Goal: Task Accomplishment & Management: Manage account settings

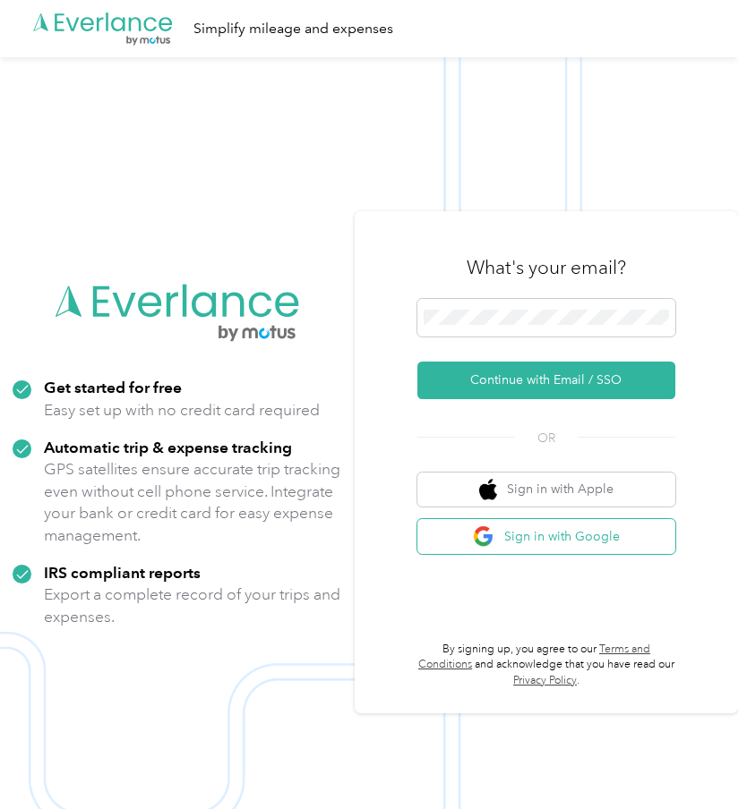
click at [400, 529] on button "Sign in with Google" at bounding box center [546, 536] width 258 height 35
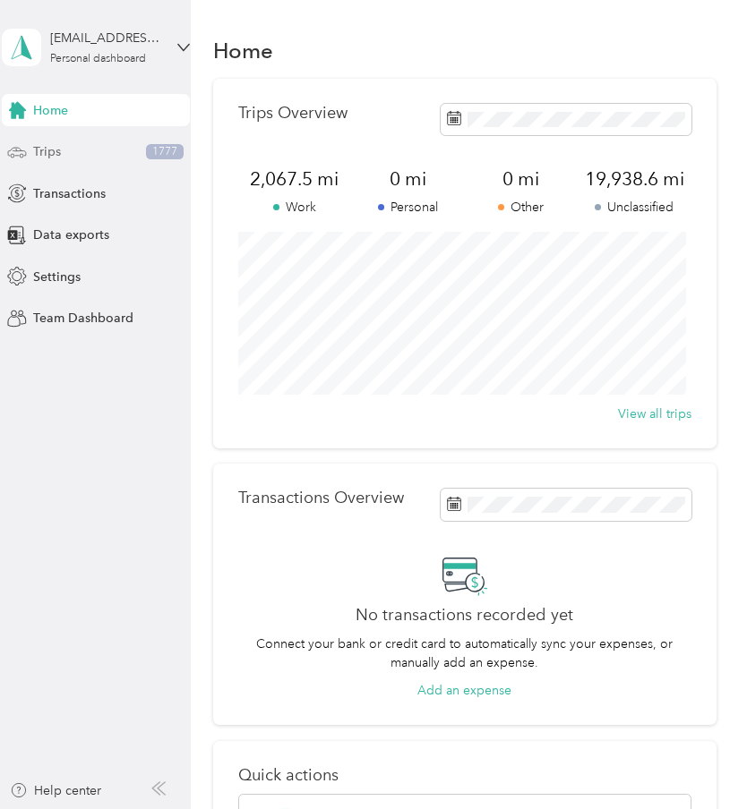
click at [60, 150] on div "Trips 1777" at bounding box center [96, 152] width 188 height 32
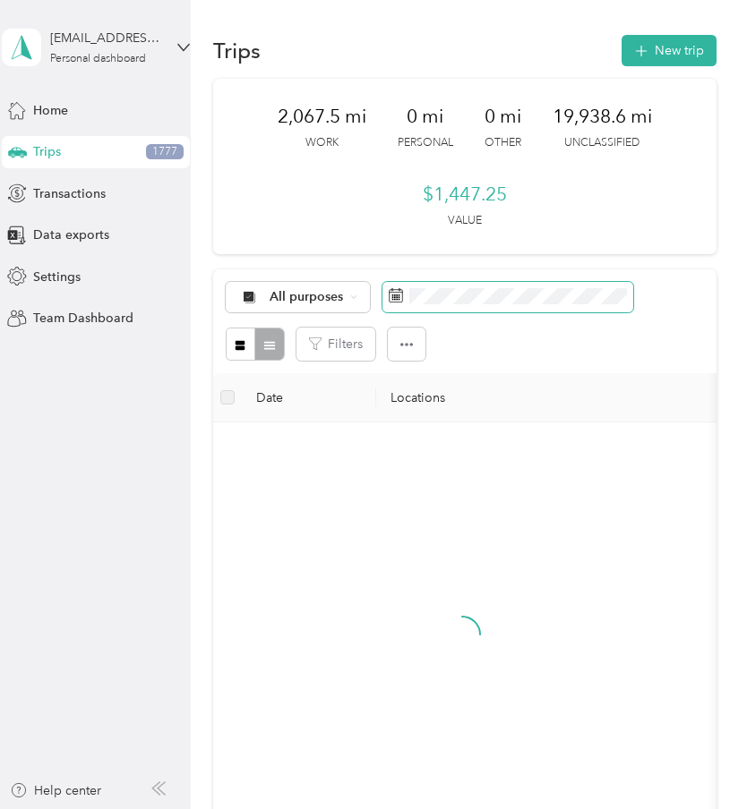
click at [400, 300] on span at bounding box center [507, 297] width 251 height 30
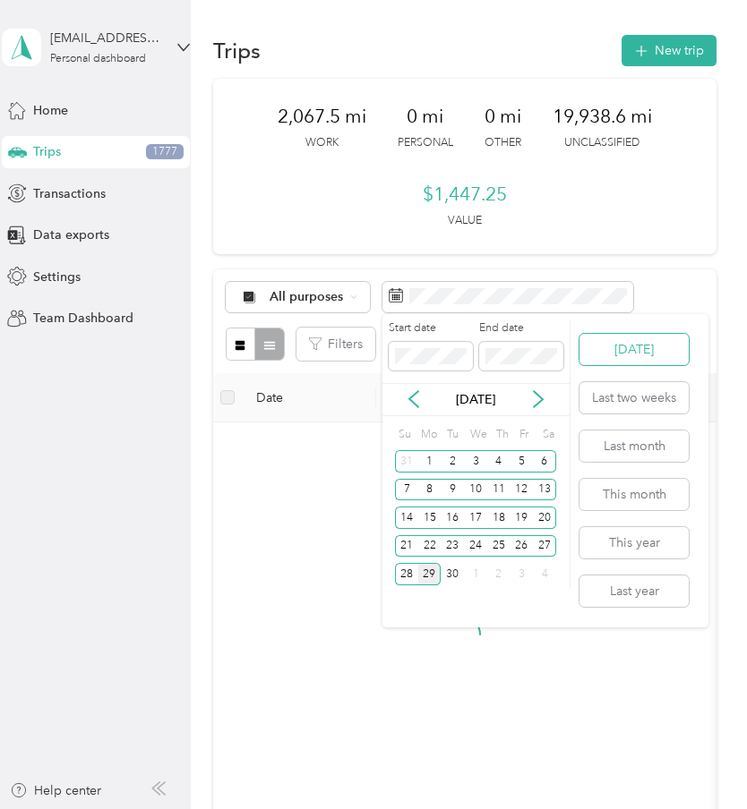
click at [400, 351] on button "[DATE]" at bounding box center [633, 349] width 109 height 31
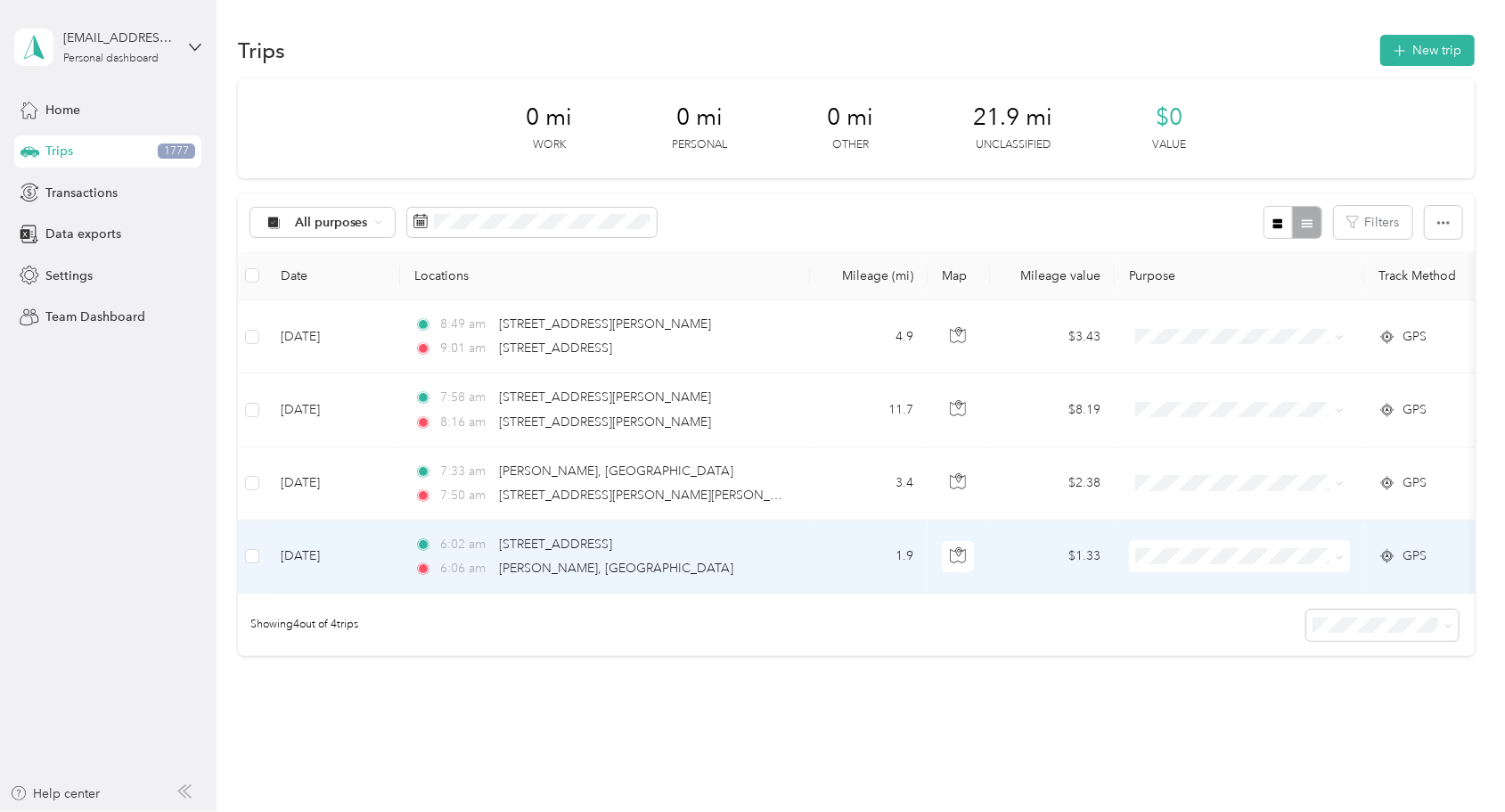
click at [398, 559] on div "6:06 am Frederick, CO" at bounding box center [601, 568] width 374 height 20
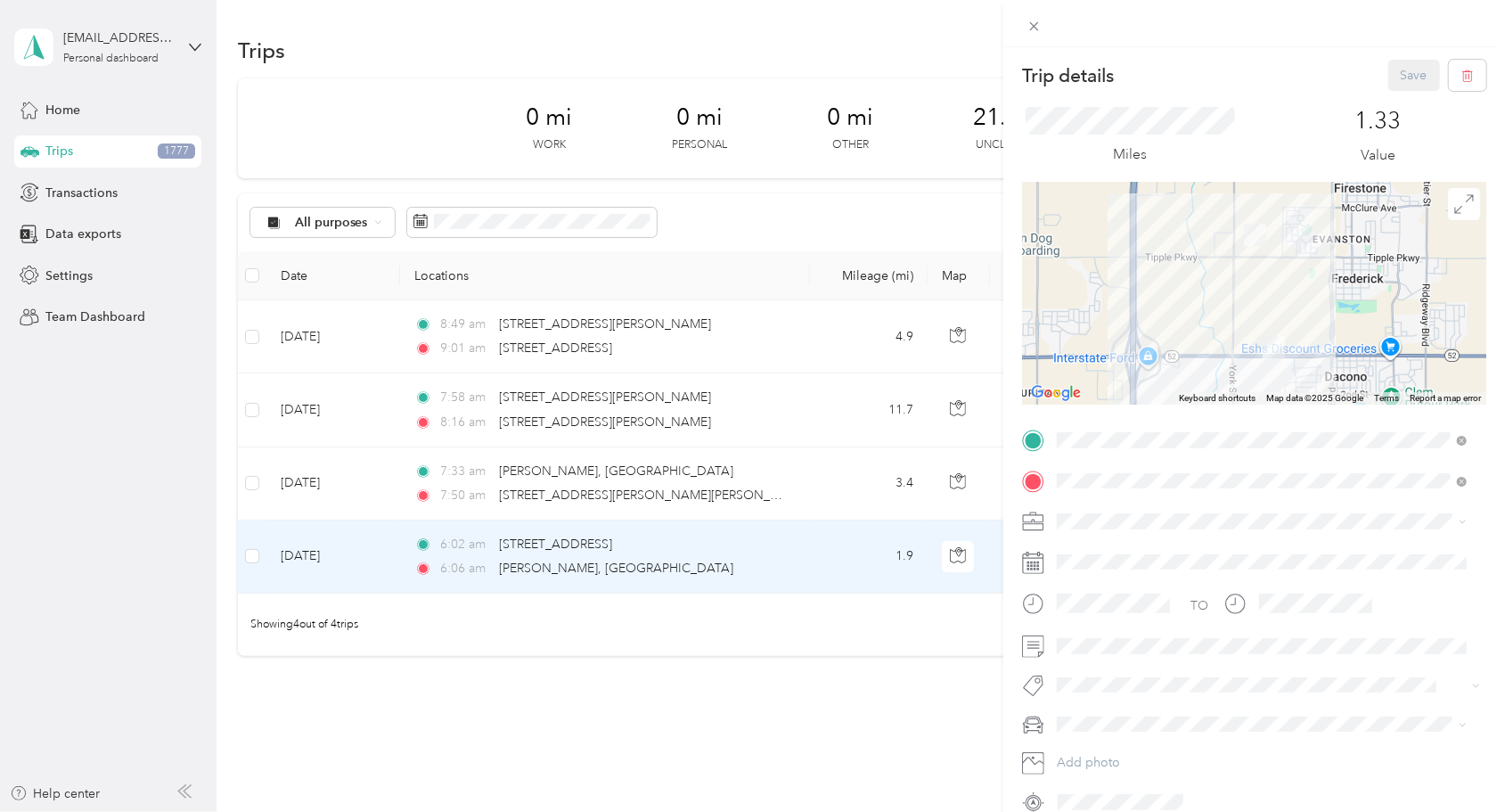
click at [398, 479] on div "Trip details Save This trip cannot be edited because it is either under review,…" at bounding box center [752, 406] width 1505 height 812
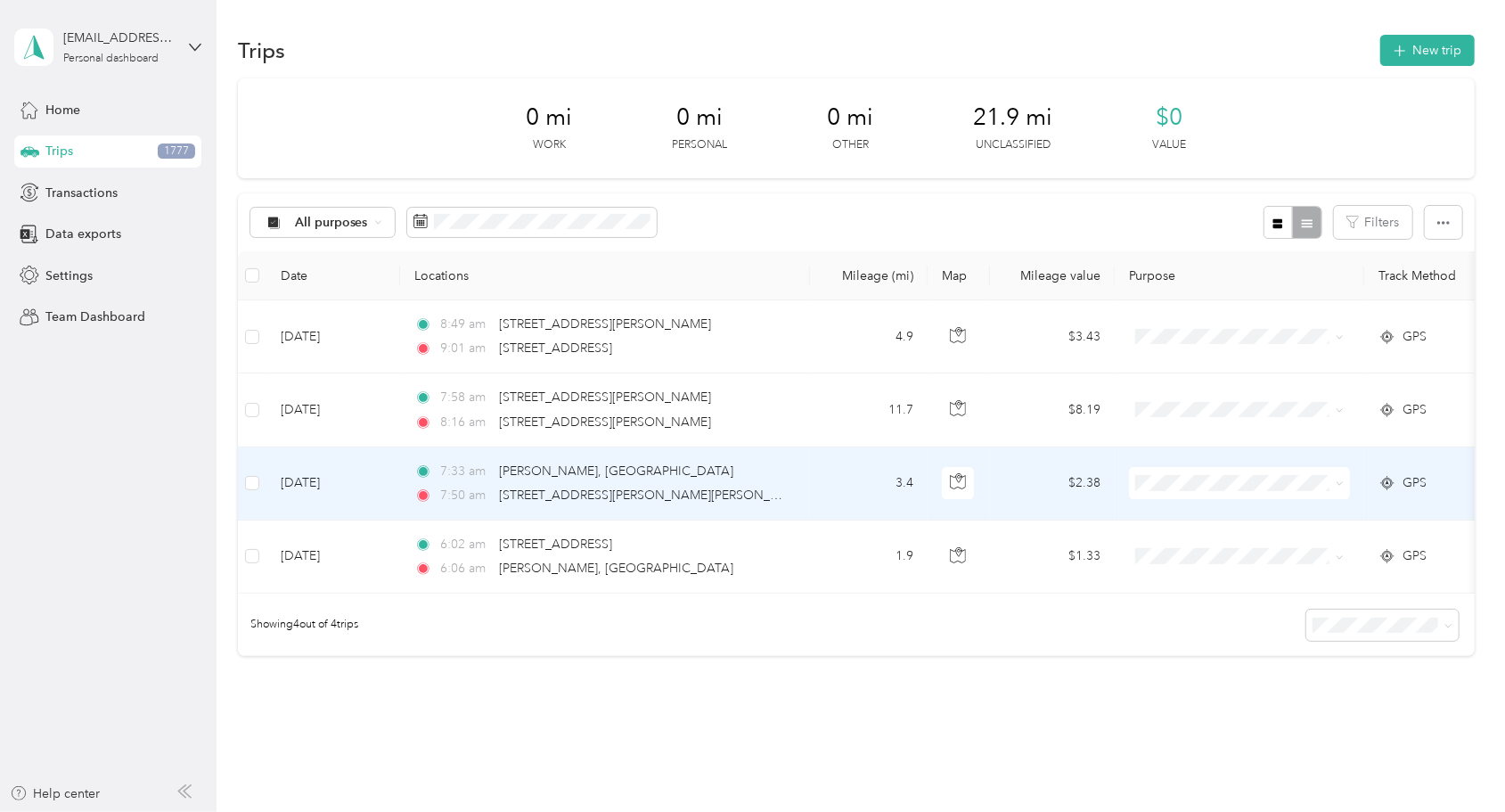
click at [398, 490] on div "7:50 am 107 Laura Way, Dacono, CO" at bounding box center [601, 496] width 374 height 20
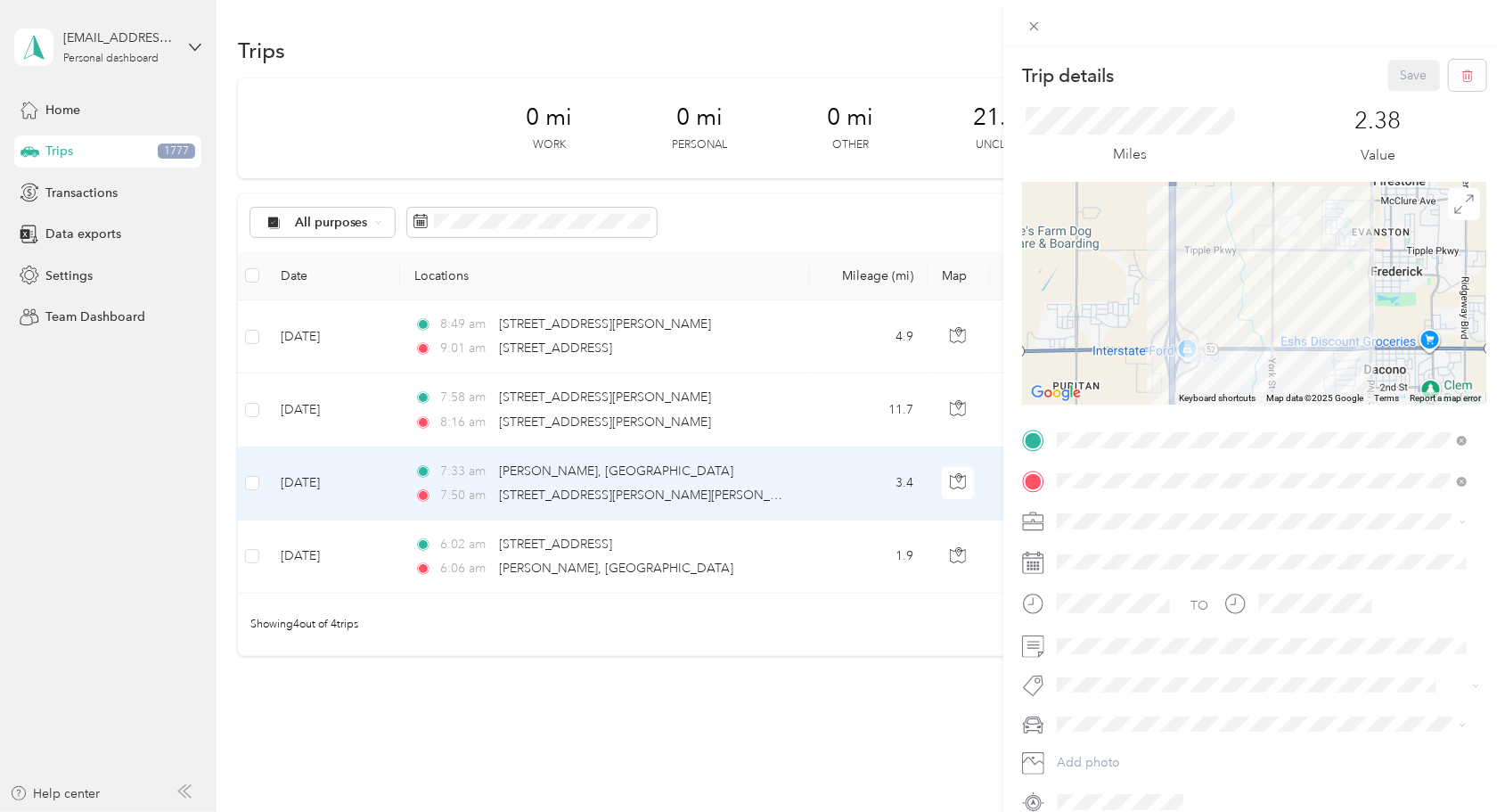
click at [398, 413] on div "Trip details Save This trip cannot be edited because it is either under review,…" at bounding box center [752, 406] width 1505 height 812
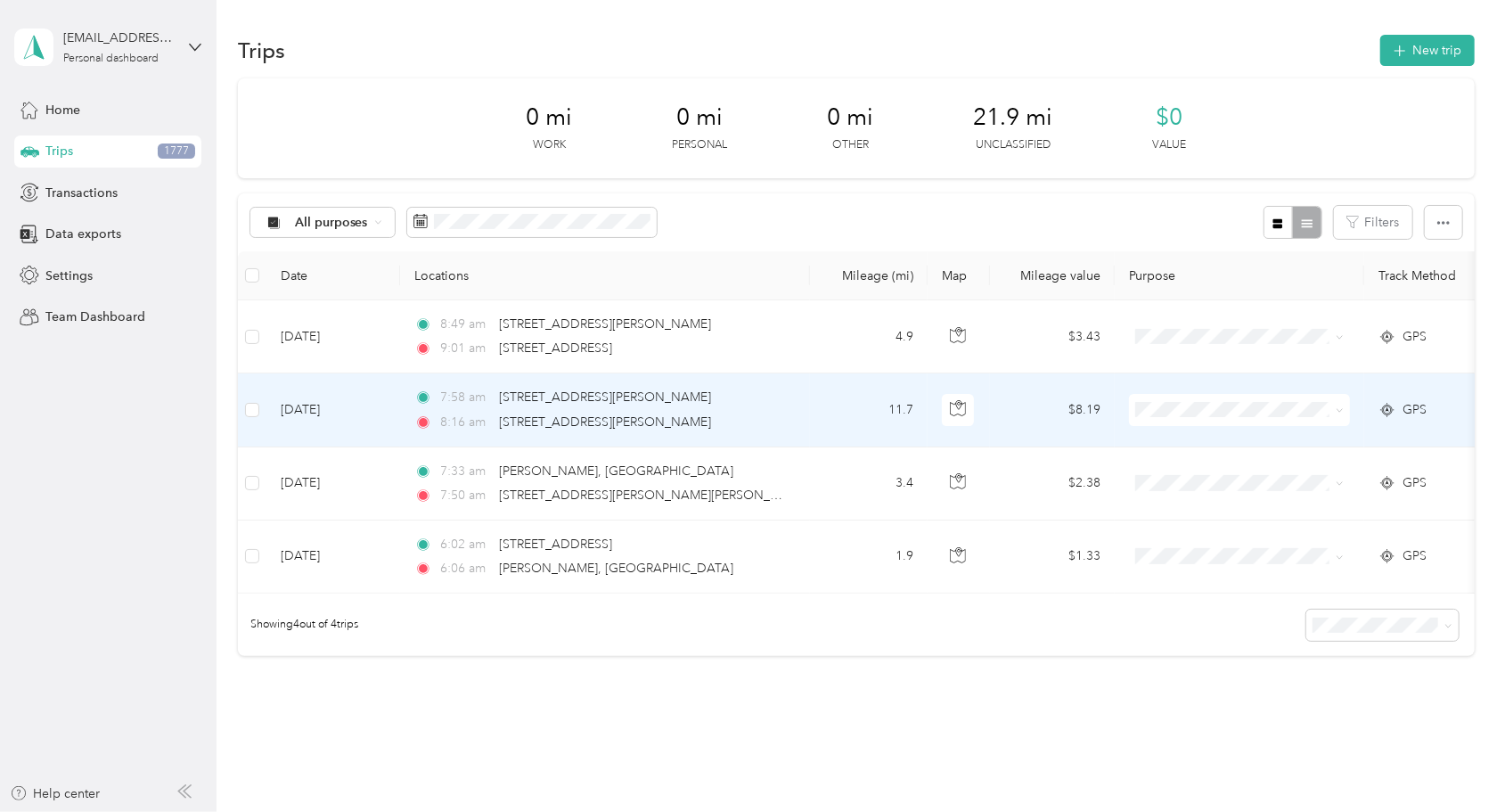
click at [398, 397] on div "7:58 am 136–170 Laura Way, Dacono, CO" at bounding box center [601, 397] width 374 height 20
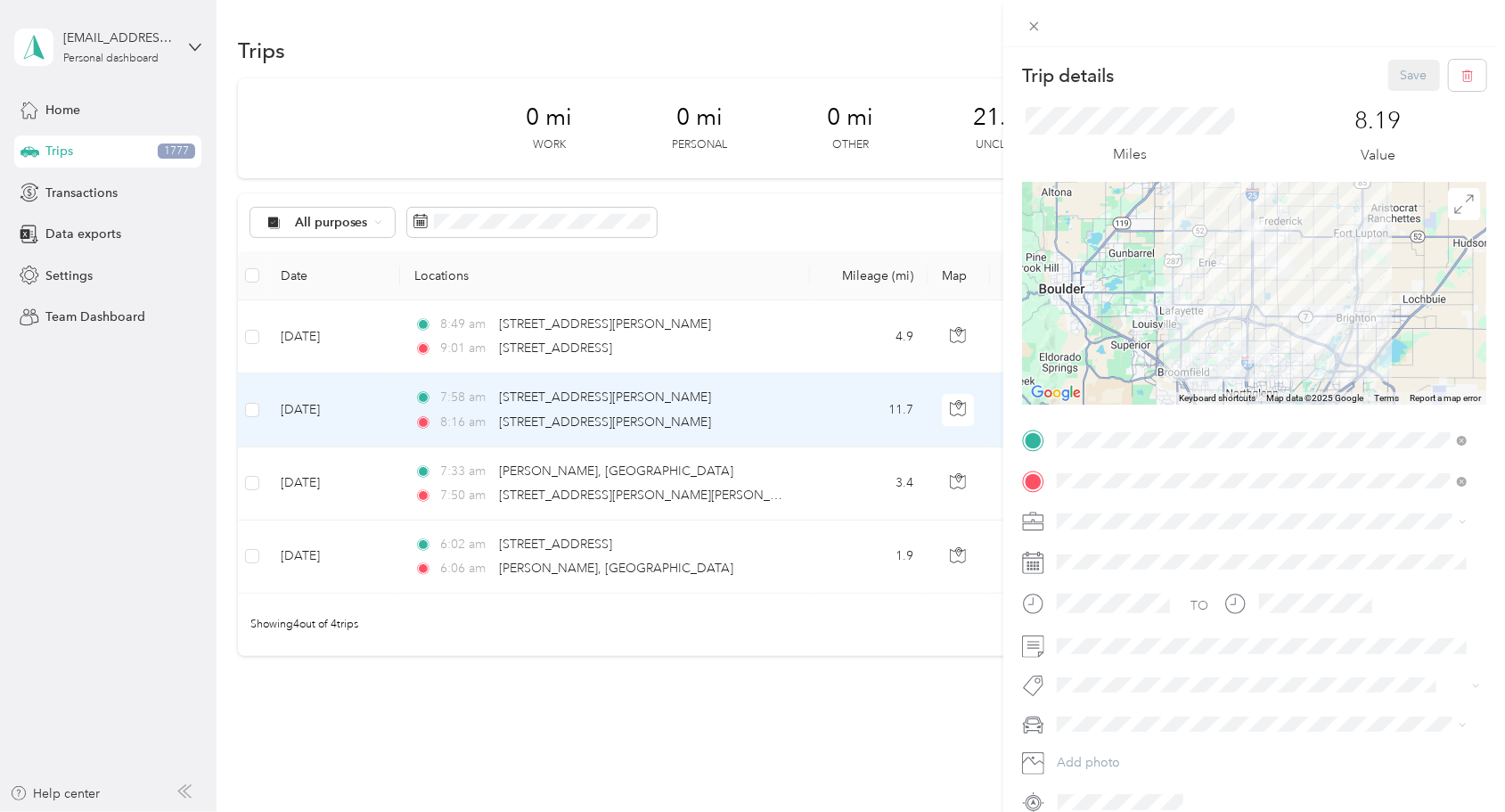
click at [398, 336] on div "Trip details Save This trip cannot be edited because it is either under review,…" at bounding box center [752, 406] width 1505 height 812
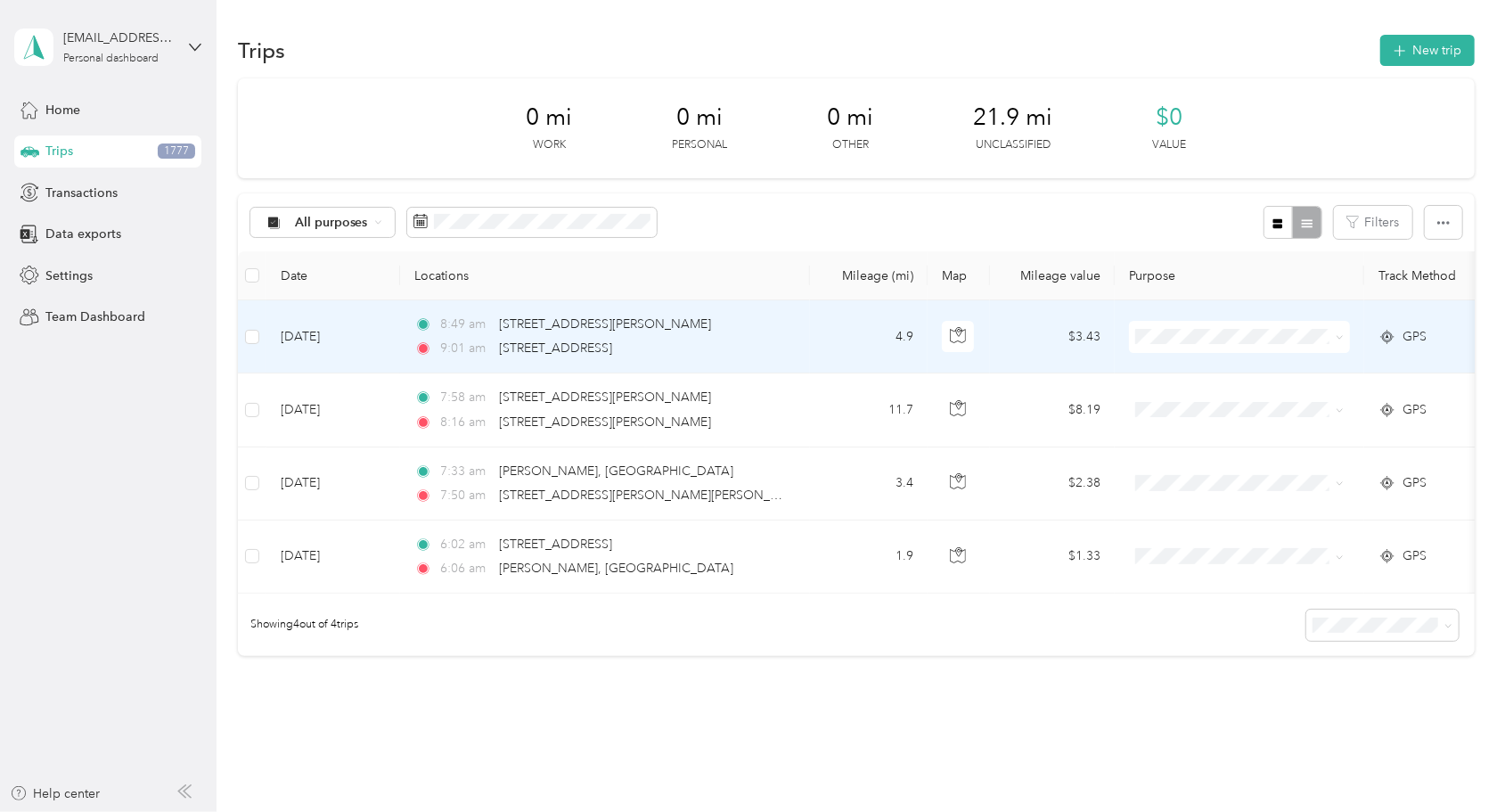
click at [398, 346] on div "9:01 am E 164th Ave, Larkridge, Thornton, CO" at bounding box center [601, 348] width 374 height 20
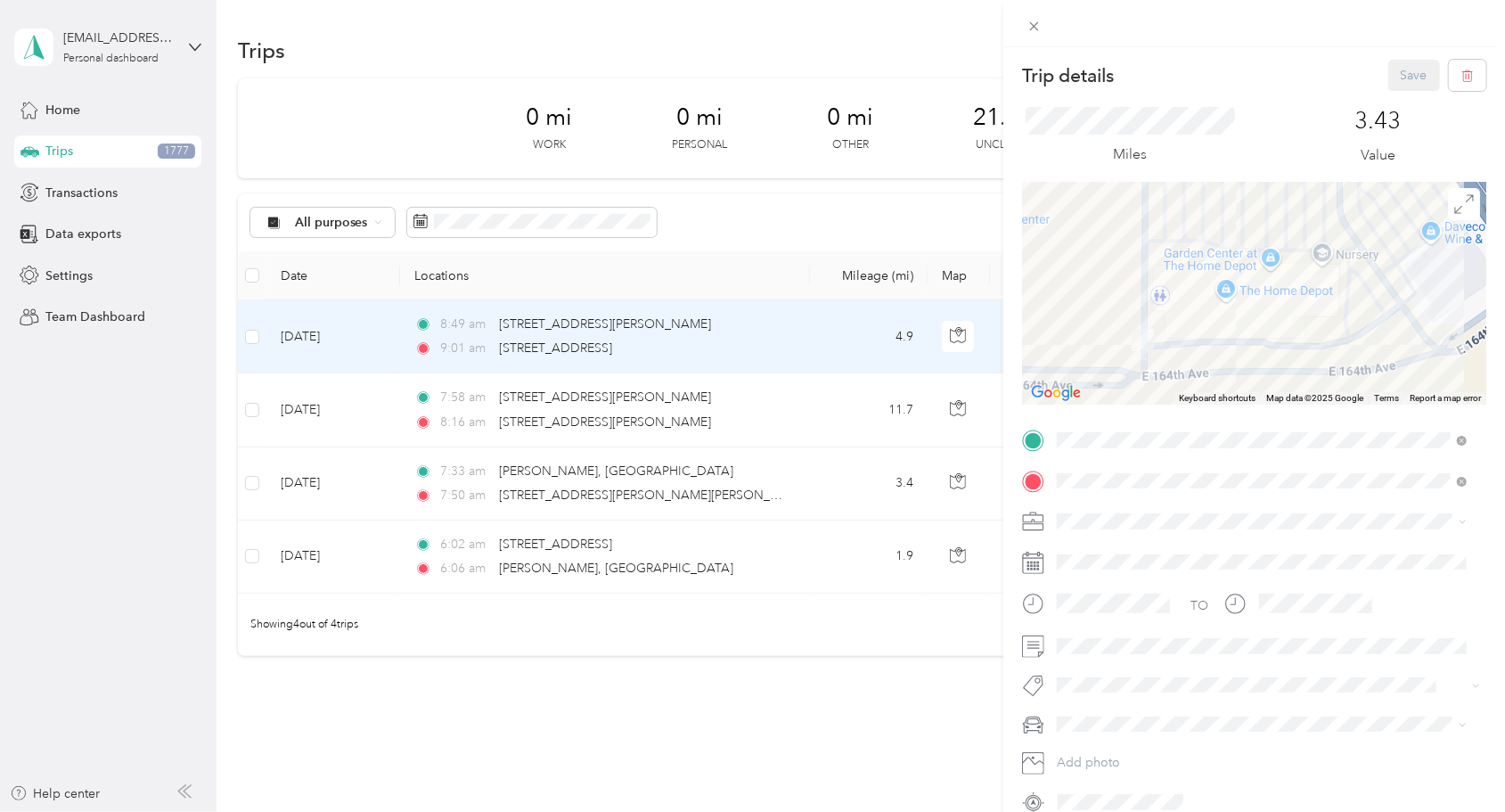
drag, startPoint x: 1197, startPoint y: 254, endPoint x: 1237, endPoint y: 336, distance: 91.2
click at [398, 336] on div at bounding box center [1254, 294] width 464 height 223
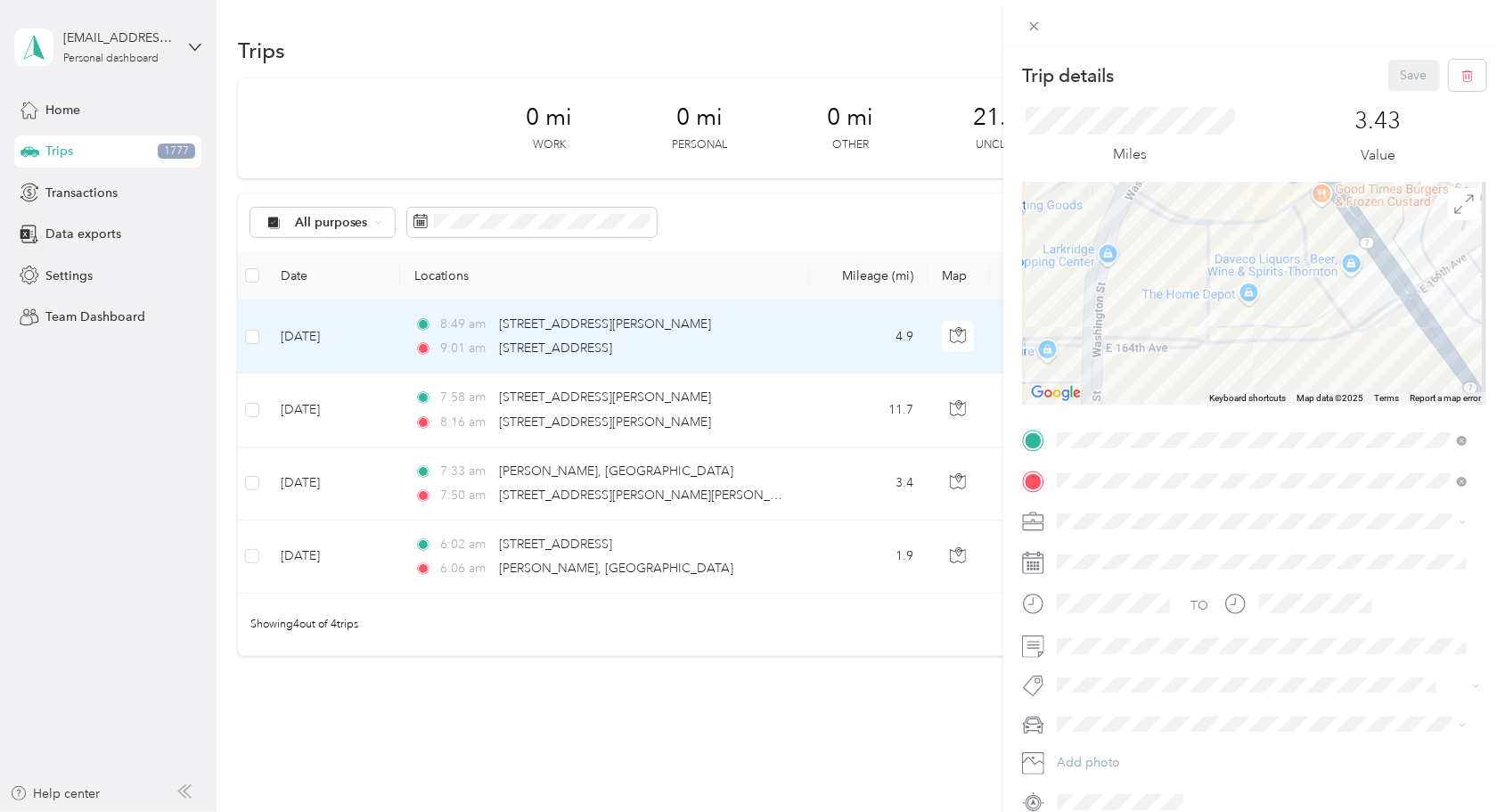
drag, startPoint x: 1331, startPoint y: 303, endPoint x: 1295, endPoint y: 306, distance: 36.1
click at [398, 306] on div at bounding box center [1254, 294] width 464 height 223
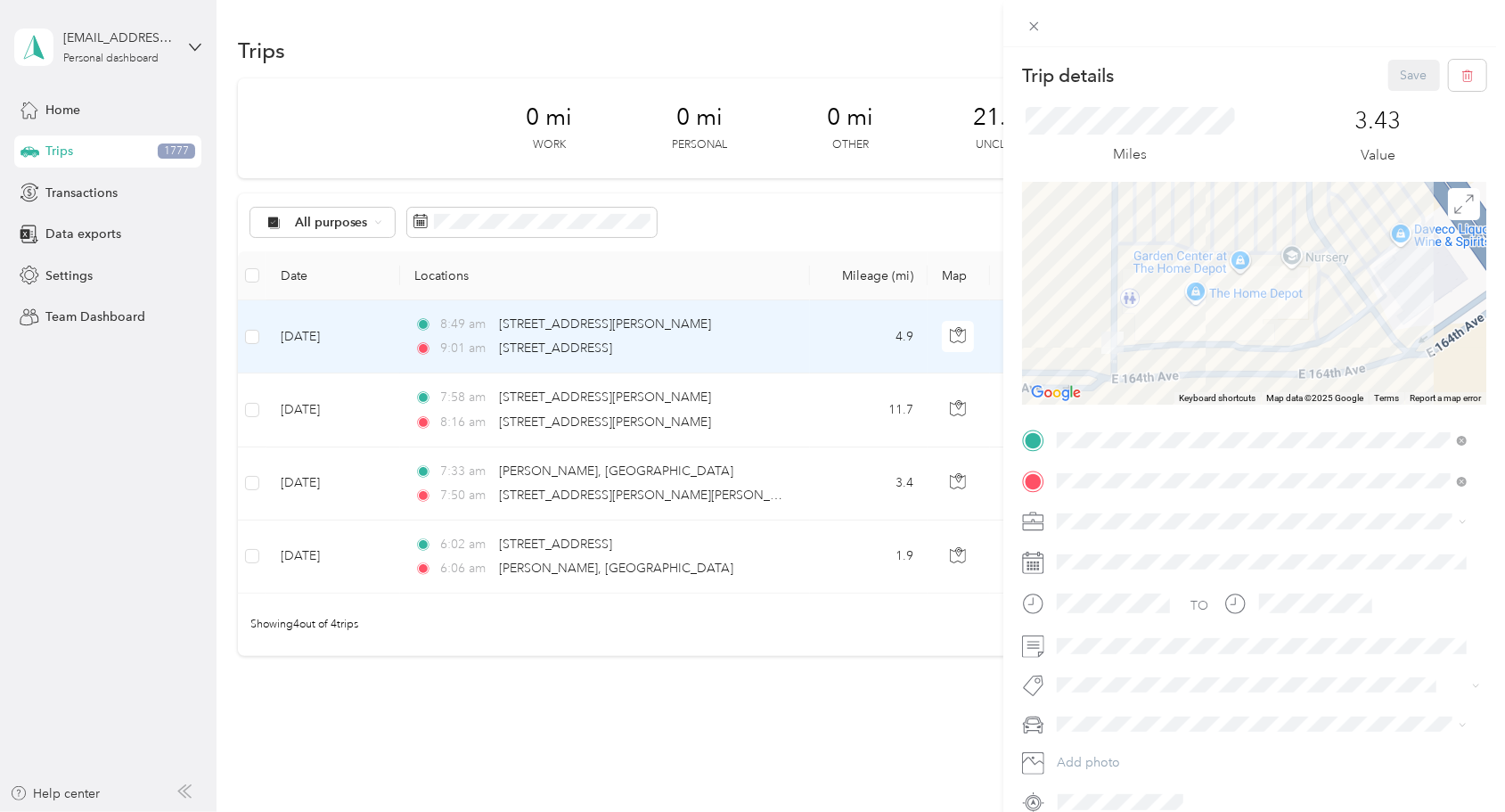
click at [398, 235] on div at bounding box center [1254, 294] width 464 height 223
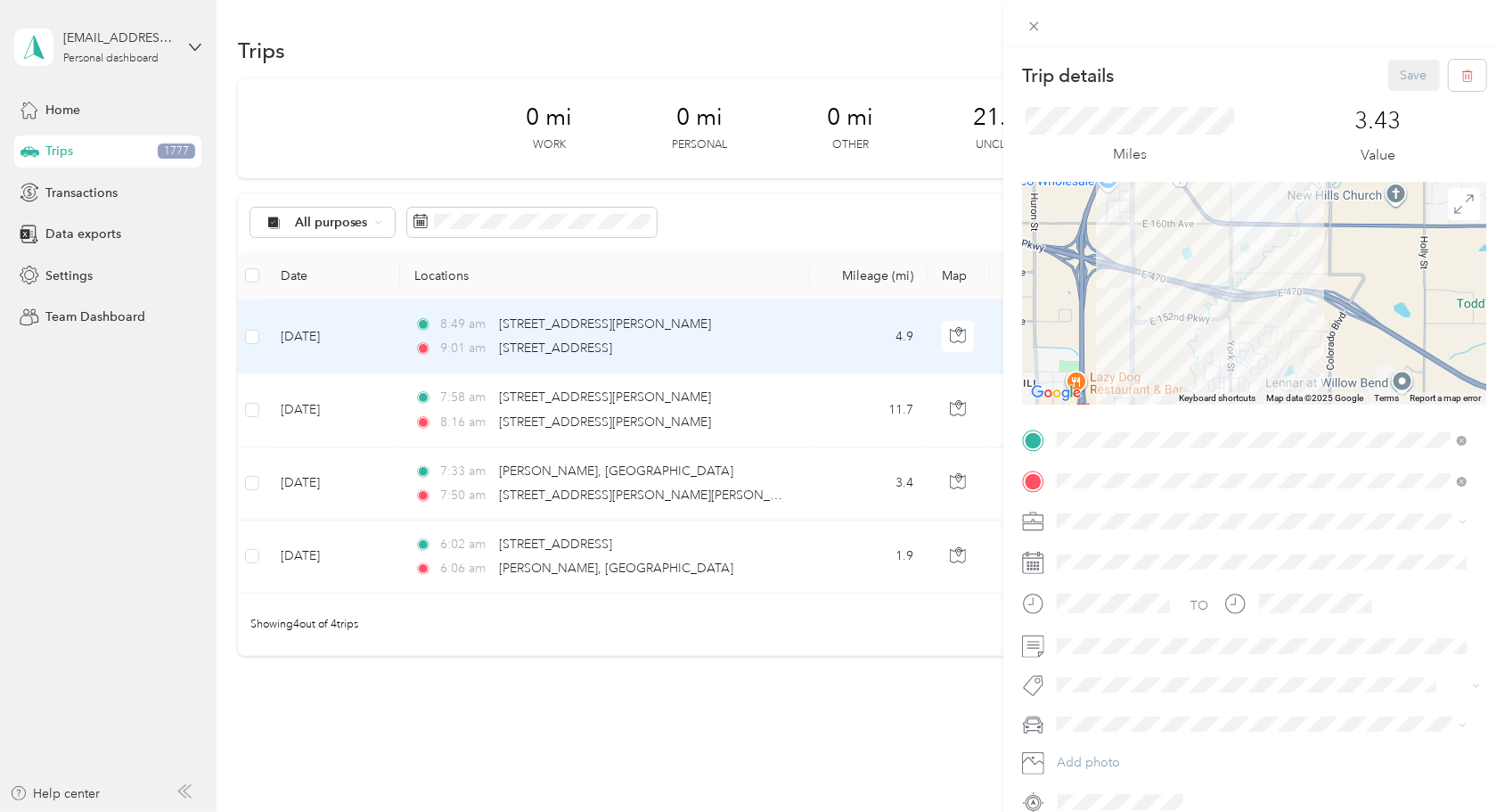
drag, startPoint x: 1181, startPoint y: 354, endPoint x: 1175, endPoint y: 241, distance: 113.2
click at [398, 198] on div at bounding box center [1254, 294] width 464 height 223
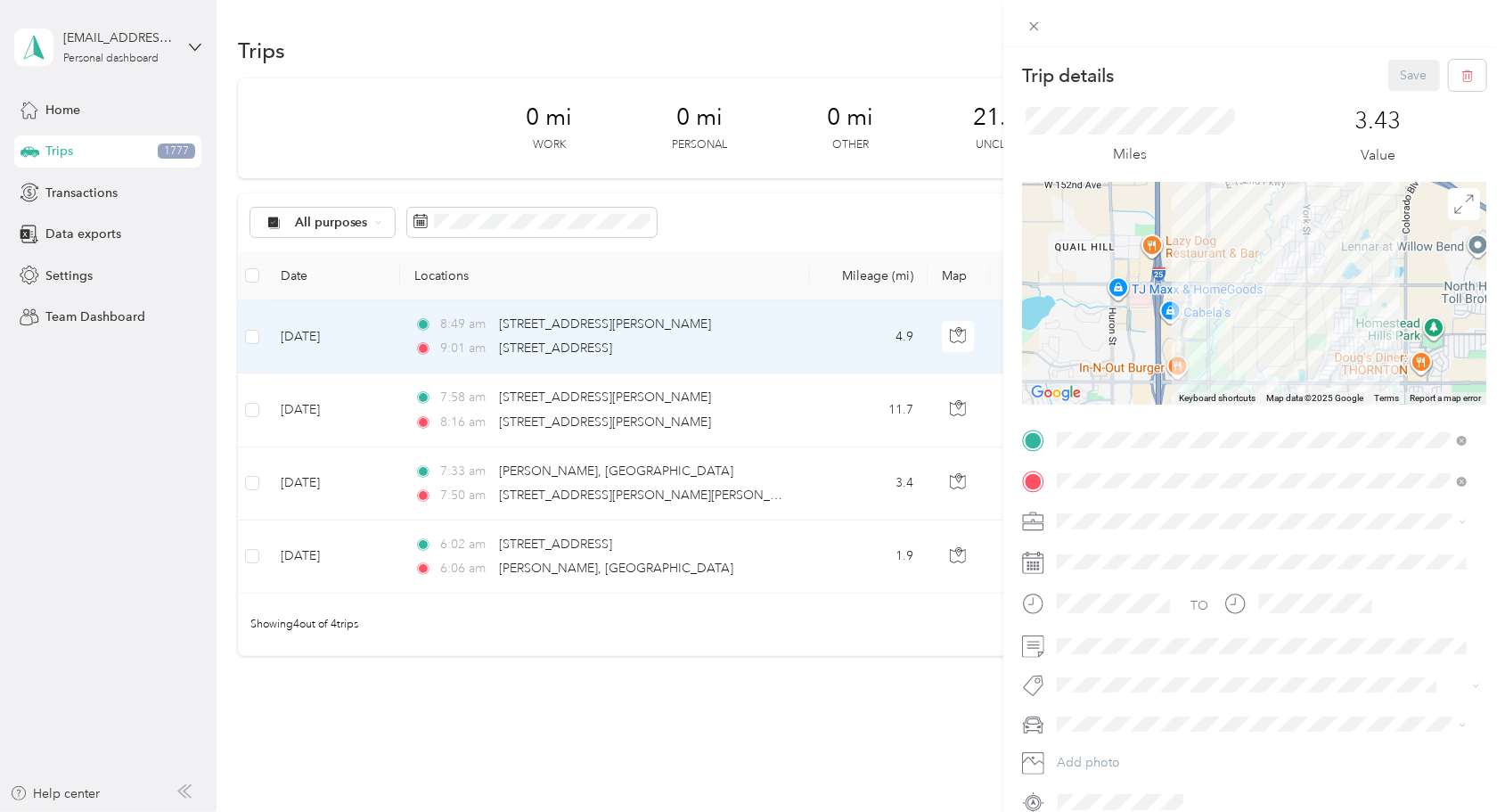
drag, startPoint x: 1216, startPoint y: 265, endPoint x: 1250, endPoint y: 335, distance: 77.8
click at [398, 335] on div at bounding box center [1254, 294] width 464 height 223
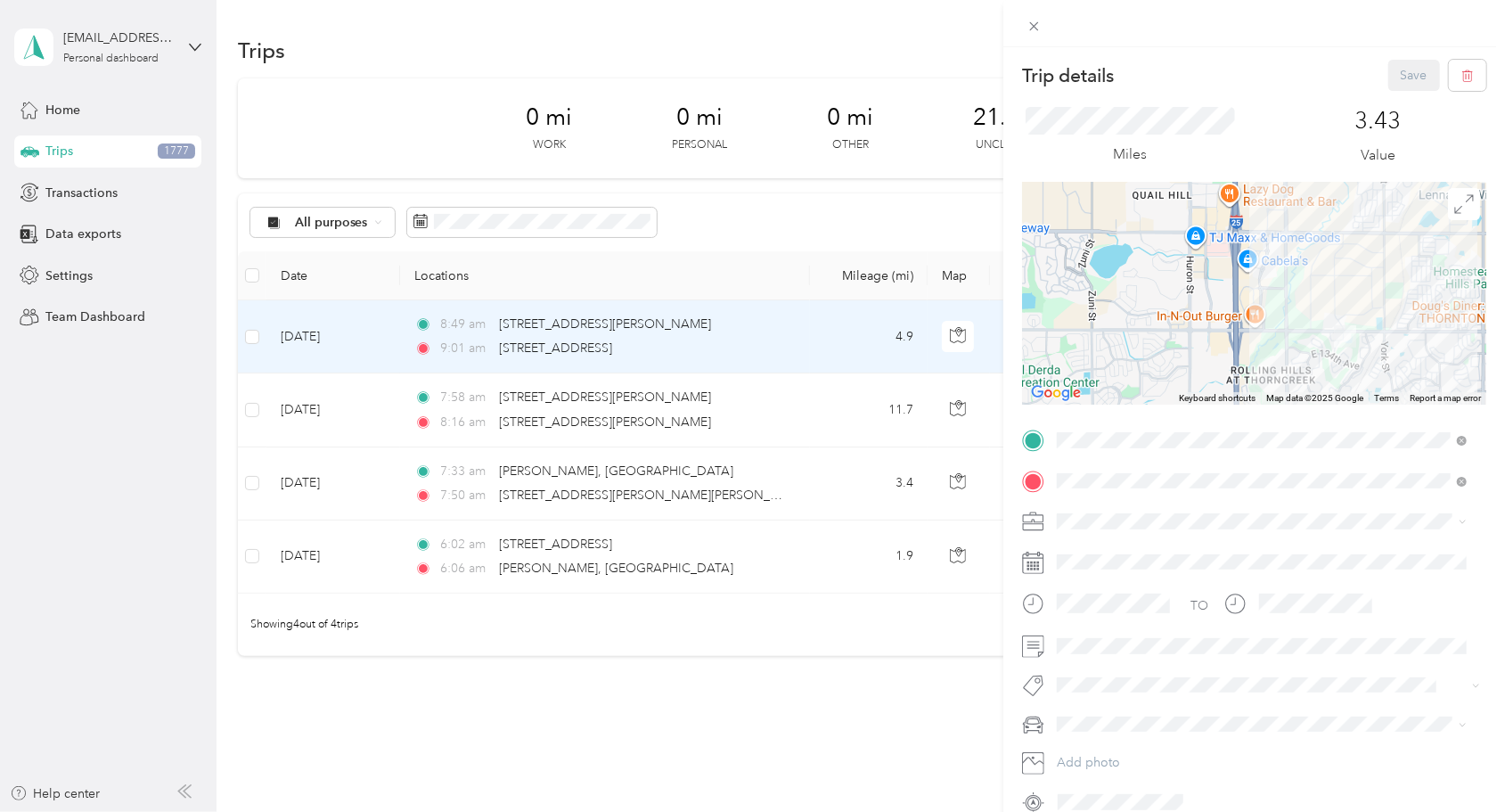
drag, startPoint x: 1102, startPoint y: 322, endPoint x: 1197, endPoint y: 296, distance: 98.5
click at [398, 296] on div at bounding box center [1254, 294] width 464 height 223
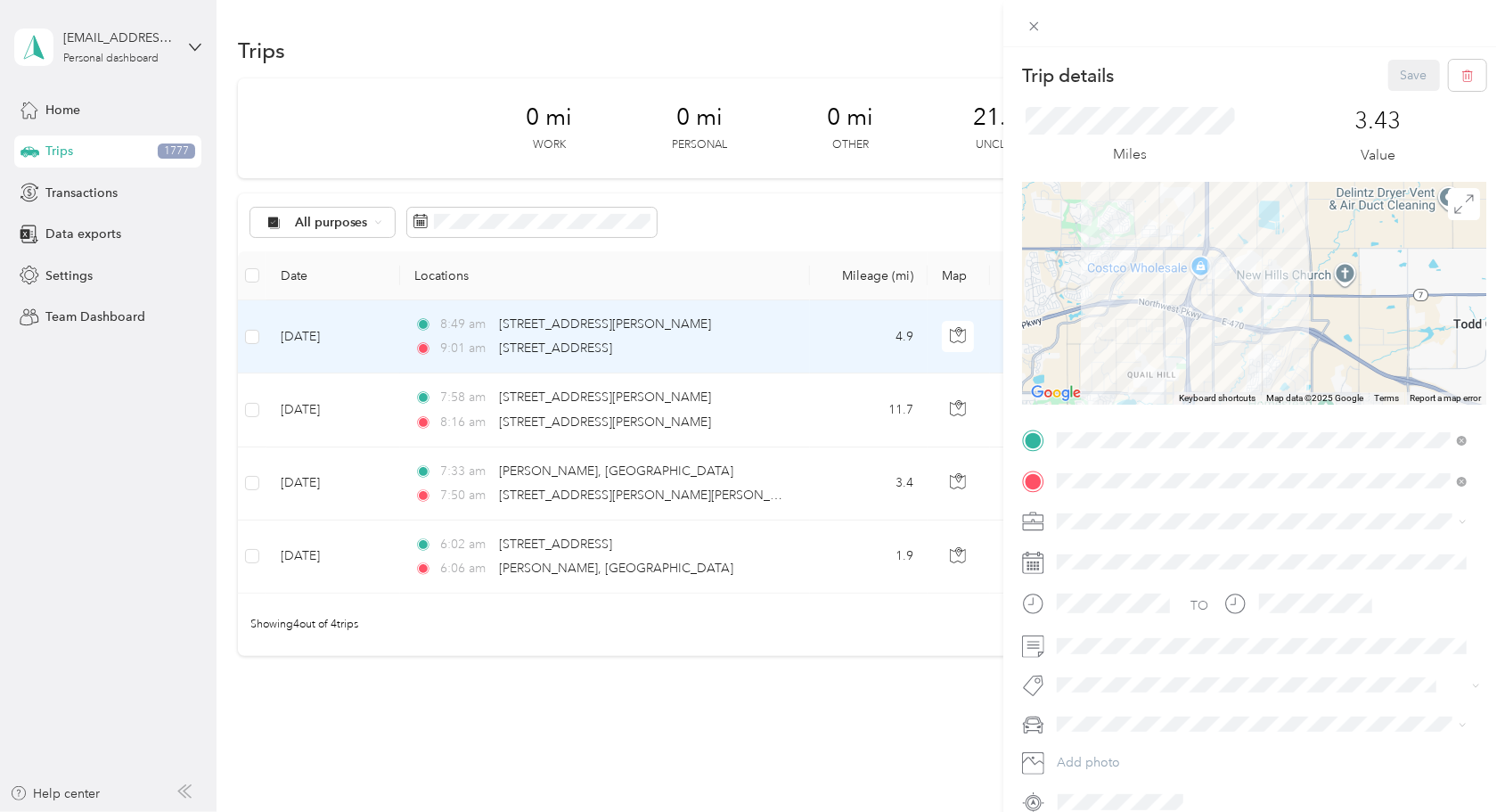
drag, startPoint x: 1349, startPoint y: 223, endPoint x: 1244, endPoint y: 379, distance: 188.0
click at [398, 379] on div at bounding box center [1254, 294] width 464 height 223
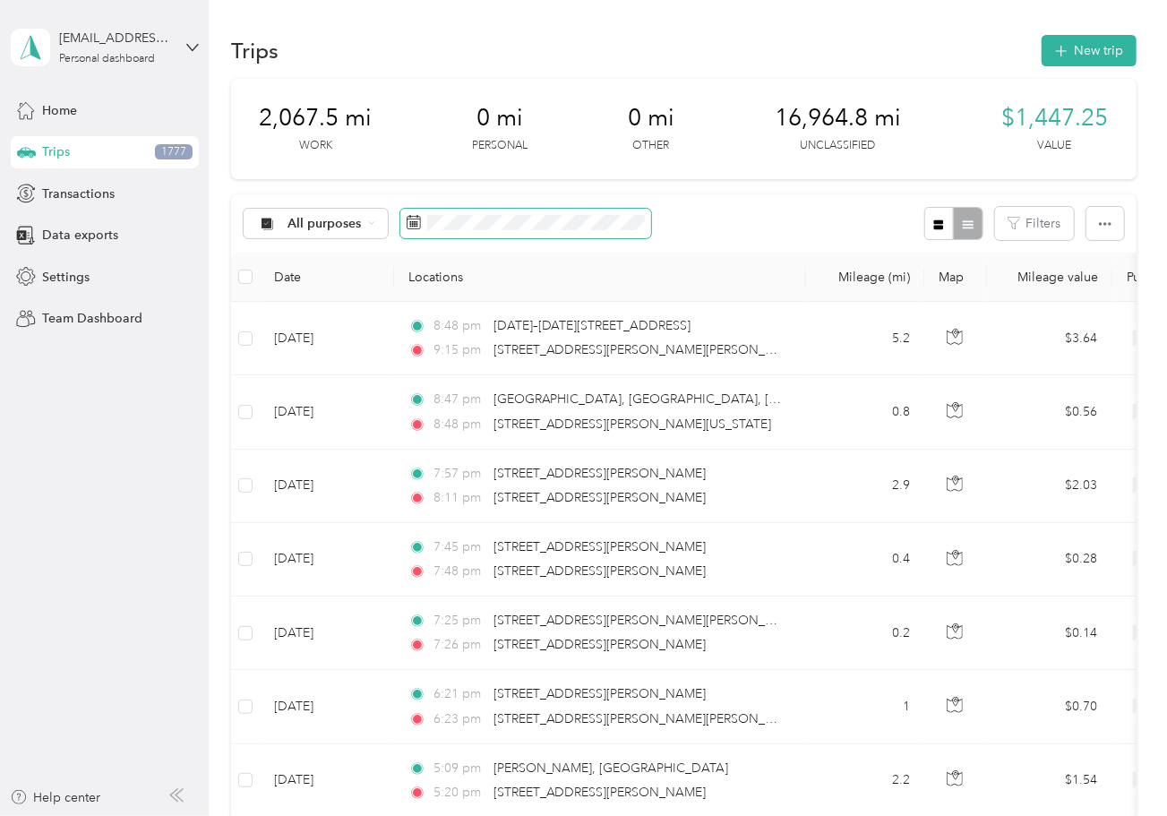
click at [639, 239] on span at bounding box center [525, 224] width 251 height 30
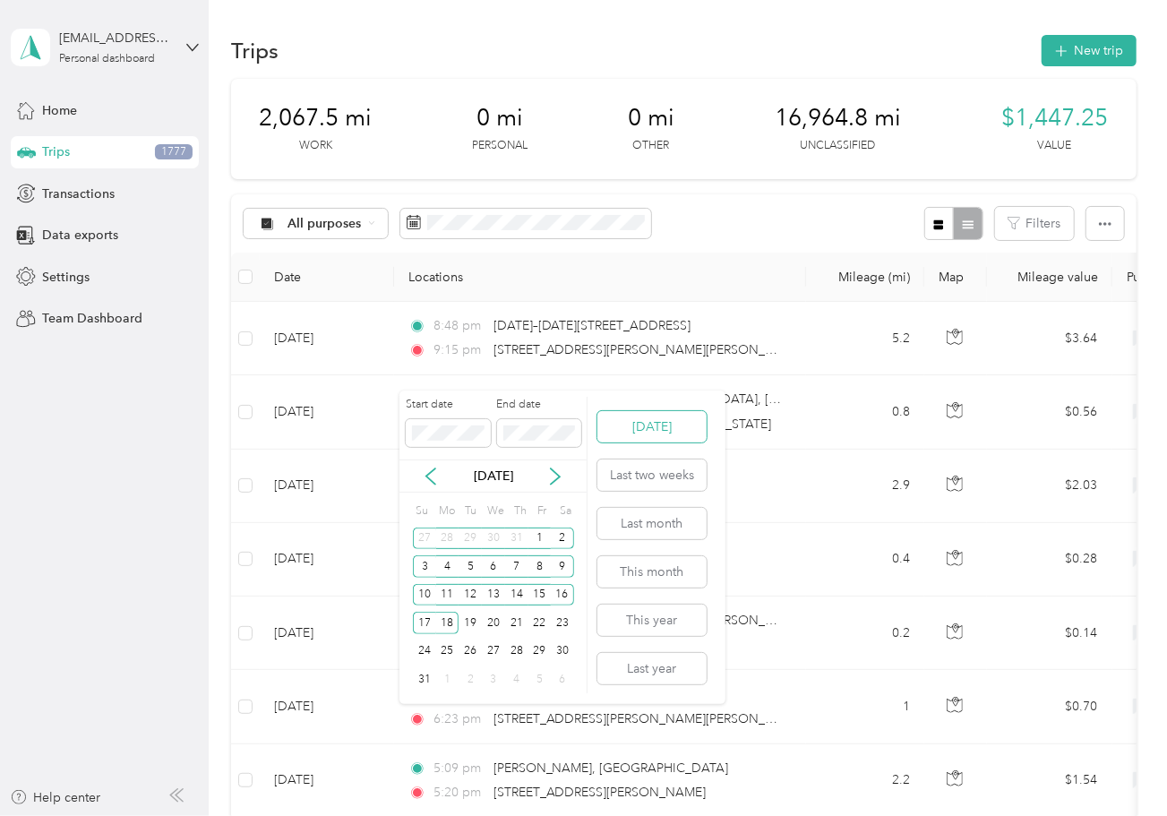
click at [658, 424] on button "[DATE]" at bounding box center [651, 426] width 109 height 31
